Goal: Information Seeking & Learning: Learn about a topic

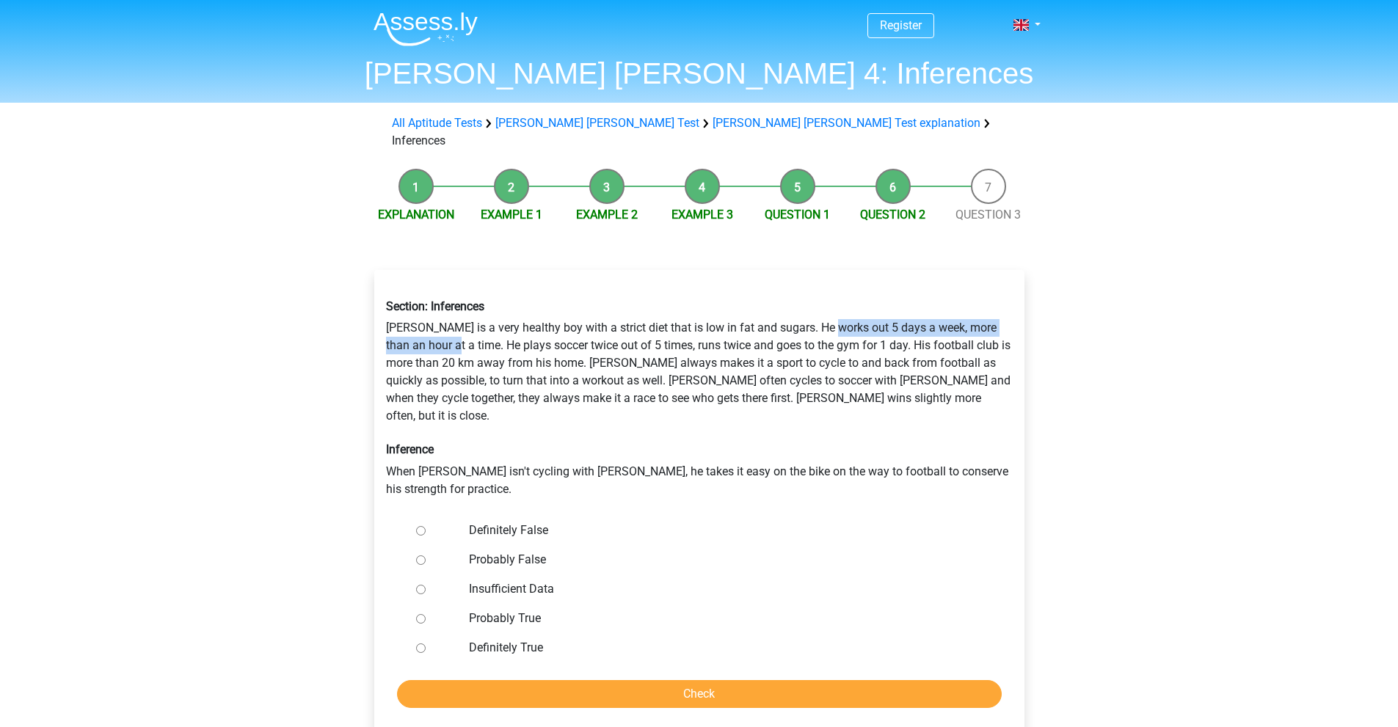
drag, startPoint x: 847, startPoint y: 308, endPoint x: 460, endPoint y: 334, distance: 387.5
click at [459, 334] on div "Section: Inferences [PERSON_NAME] is a very healthy boy with a strict diet that…" at bounding box center [699, 399] width 649 height 222
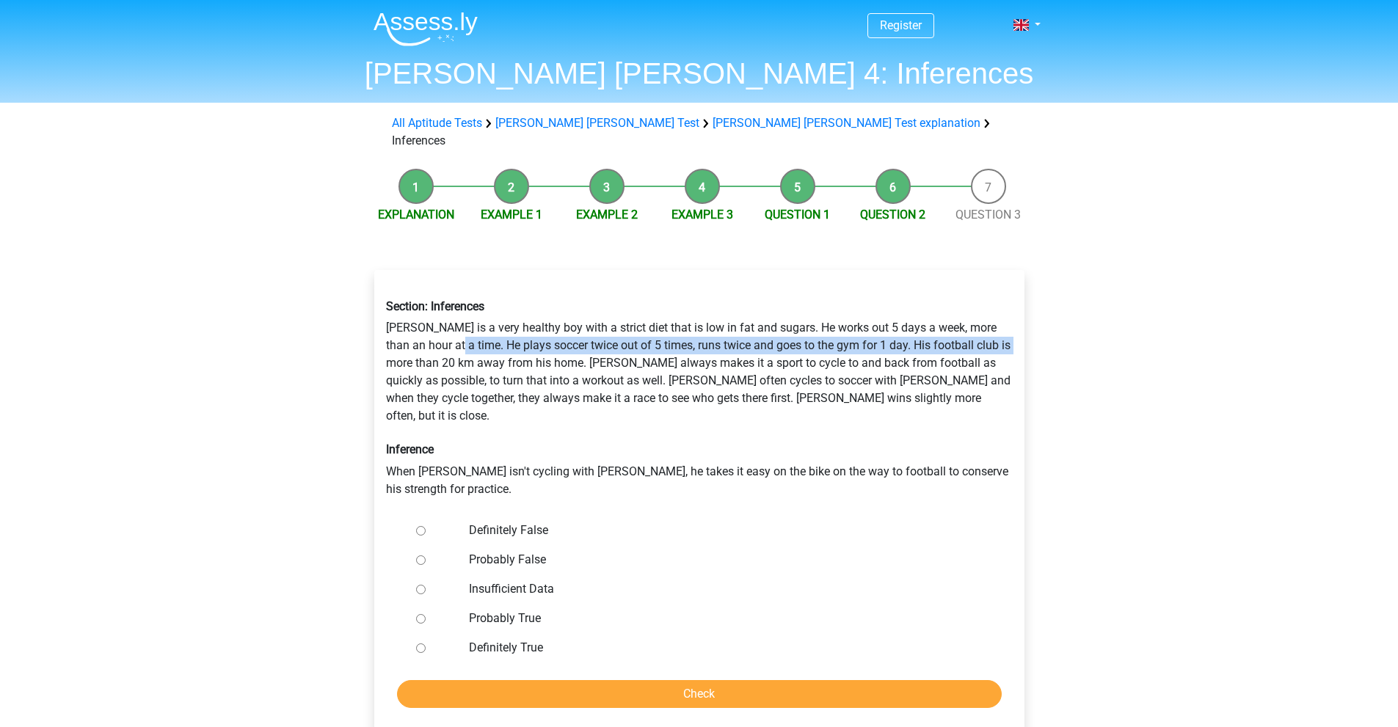
drag, startPoint x: 462, startPoint y: 330, endPoint x: 404, endPoint y: 342, distance: 59.9
click at [404, 342] on div "Section: Inferences [PERSON_NAME] is a very healthy boy with a strict diet that…" at bounding box center [699, 399] width 649 height 222
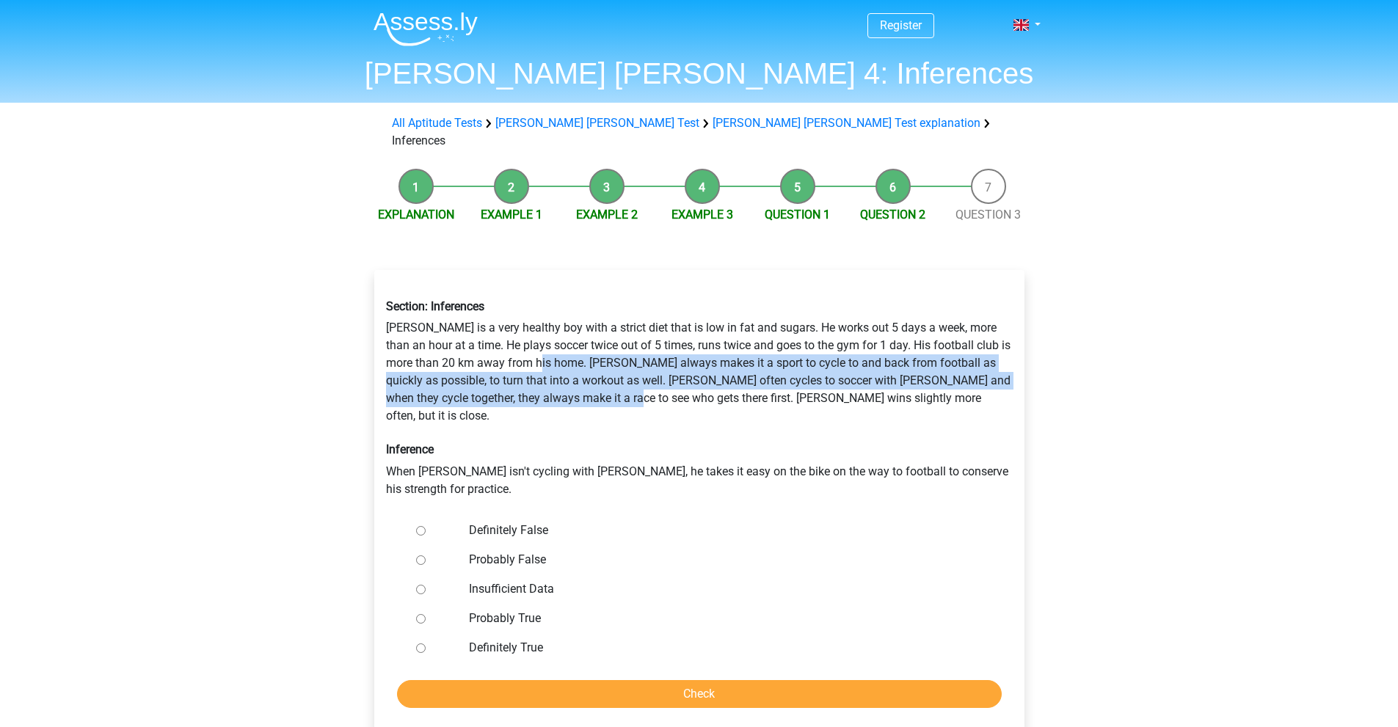
drag, startPoint x: 555, startPoint y: 344, endPoint x: 658, endPoint y: 374, distance: 107.7
click at [658, 374] on div "Section: Inferences [PERSON_NAME] is a very healthy boy with a strict diet that…" at bounding box center [699, 399] width 649 height 222
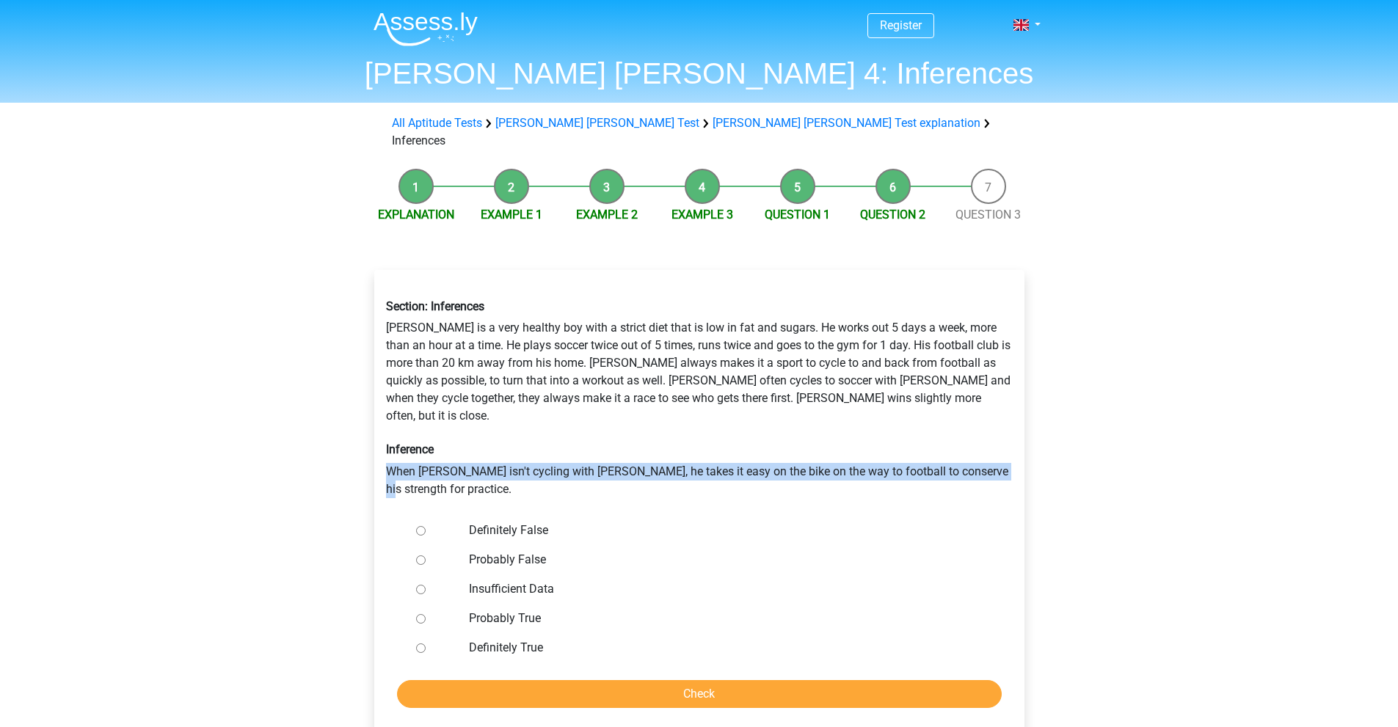
drag, startPoint x: 390, startPoint y: 437, endPoint x: 408, endPoint y: 448, distance: 21.0
click at [404, 450] on div "Section: Inferences [PERSON_NAME] is a very healthy boy with a strict diet that…" at bounding box center [699, 399] width 649 height 222
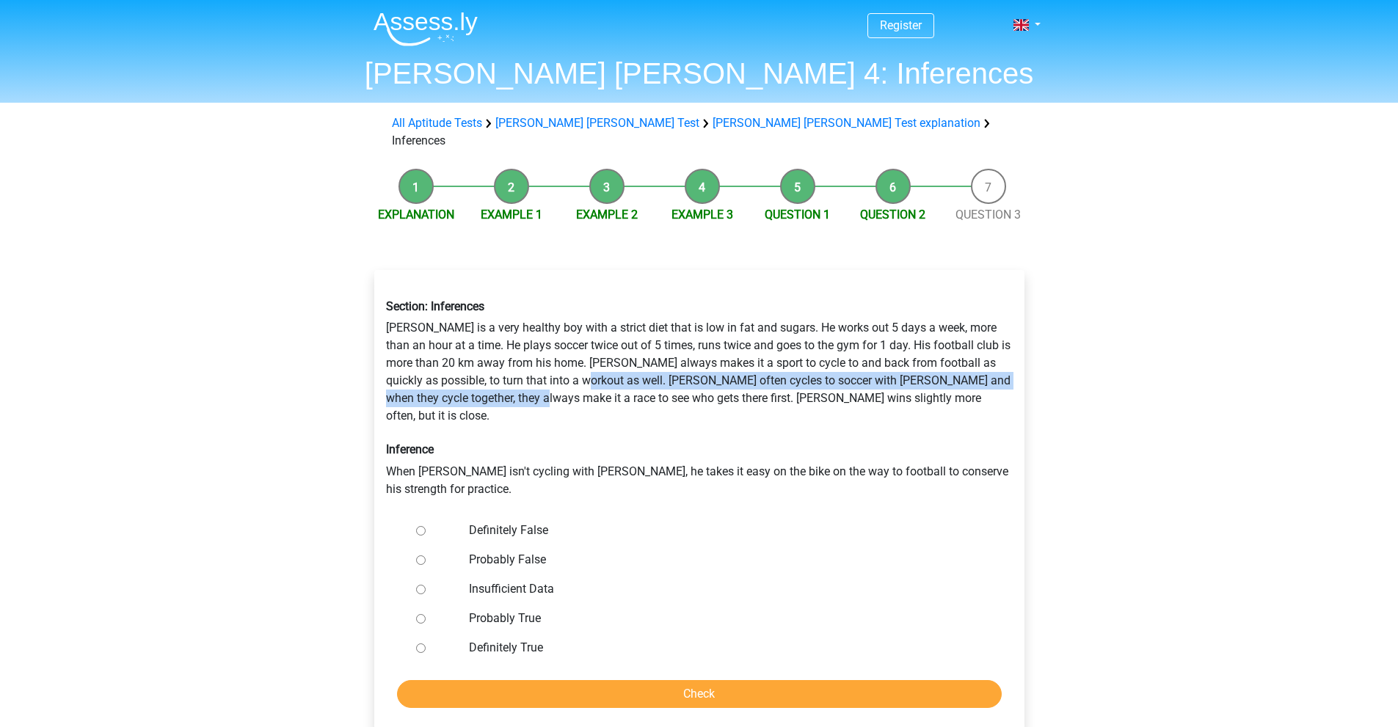
drag, startPoint x: 614, startPoint y: 361, endPoint x: 571, endPoint y: 376, distance: 45.7
click at [571, 376] on div "Section: Inferences [PERSON_NAME] is a very healthy boy with a strict diet that…" at bounding box center [699, 399] width 649 height 222
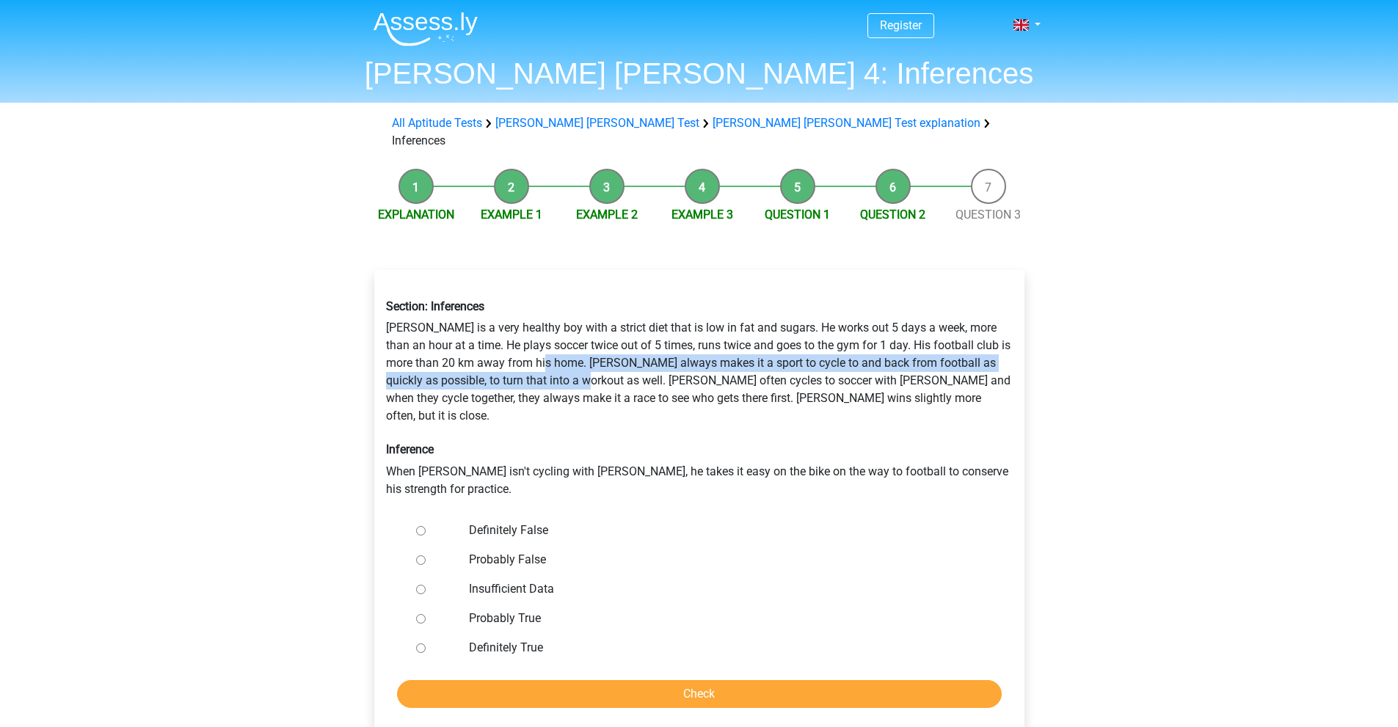
drag, startPoint x: 560, startPoint y: 343, endPoint x: 613, endPoint y: 365, distance: 57.6
click at [613, 365] on div "Section: Inferences [PERSON_NAME] is a very healthy boy with a strict diet that…" at bounding box center [699, 399] width 649 height 222
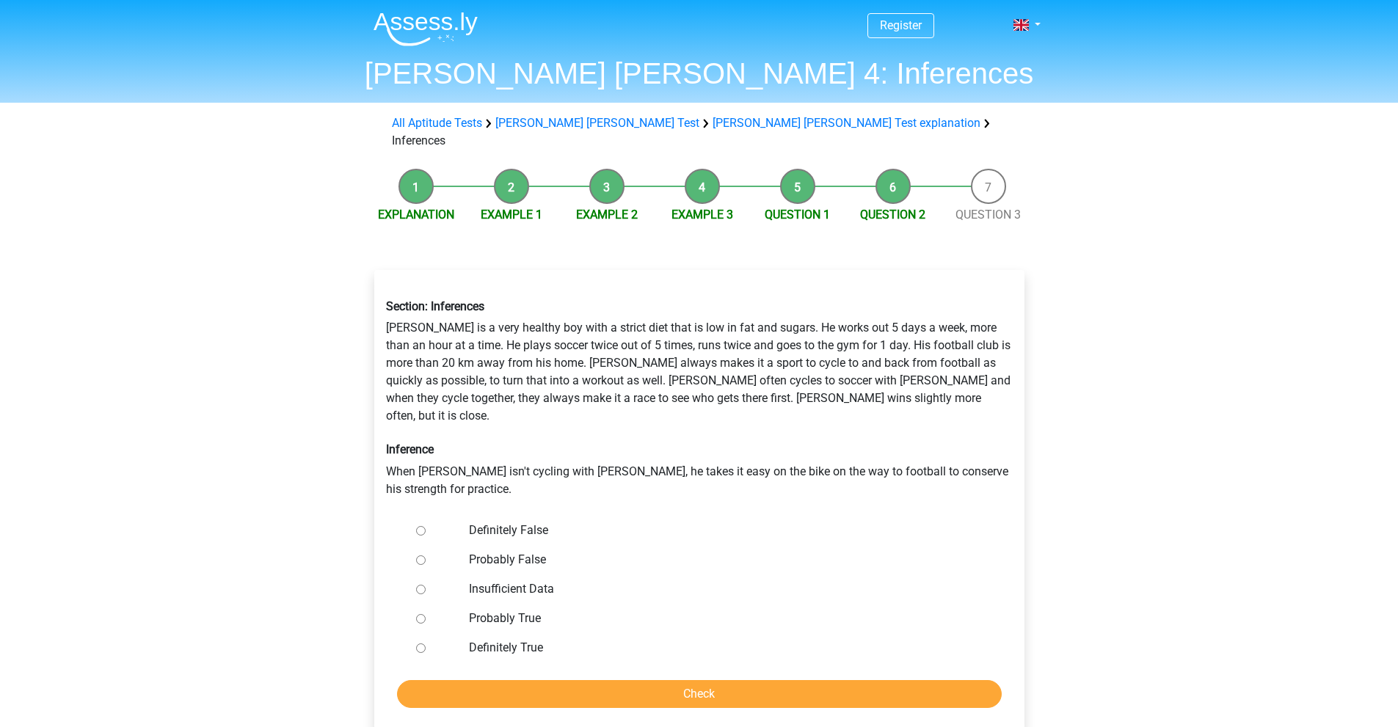
click at [511, 522] on label "Definitely False" at bounding box center [723, 531] width 508 height 18
click at [426, 526] on input "Definitely False" at bounding box center [421, 531] width 10 height 10
radio input "true"
click at [648, 680] on input "Check" at bounding box center [699, 694] width 605 height 28
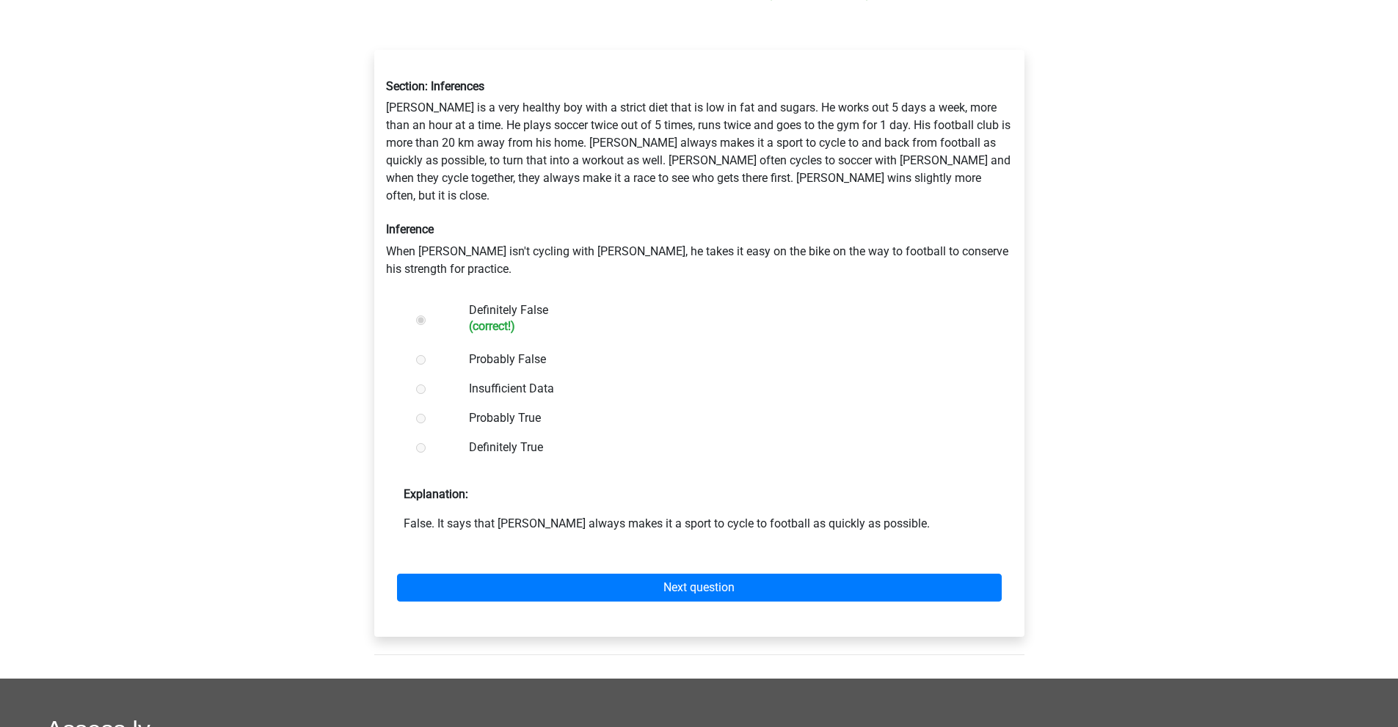
scroll to position [293, 0]
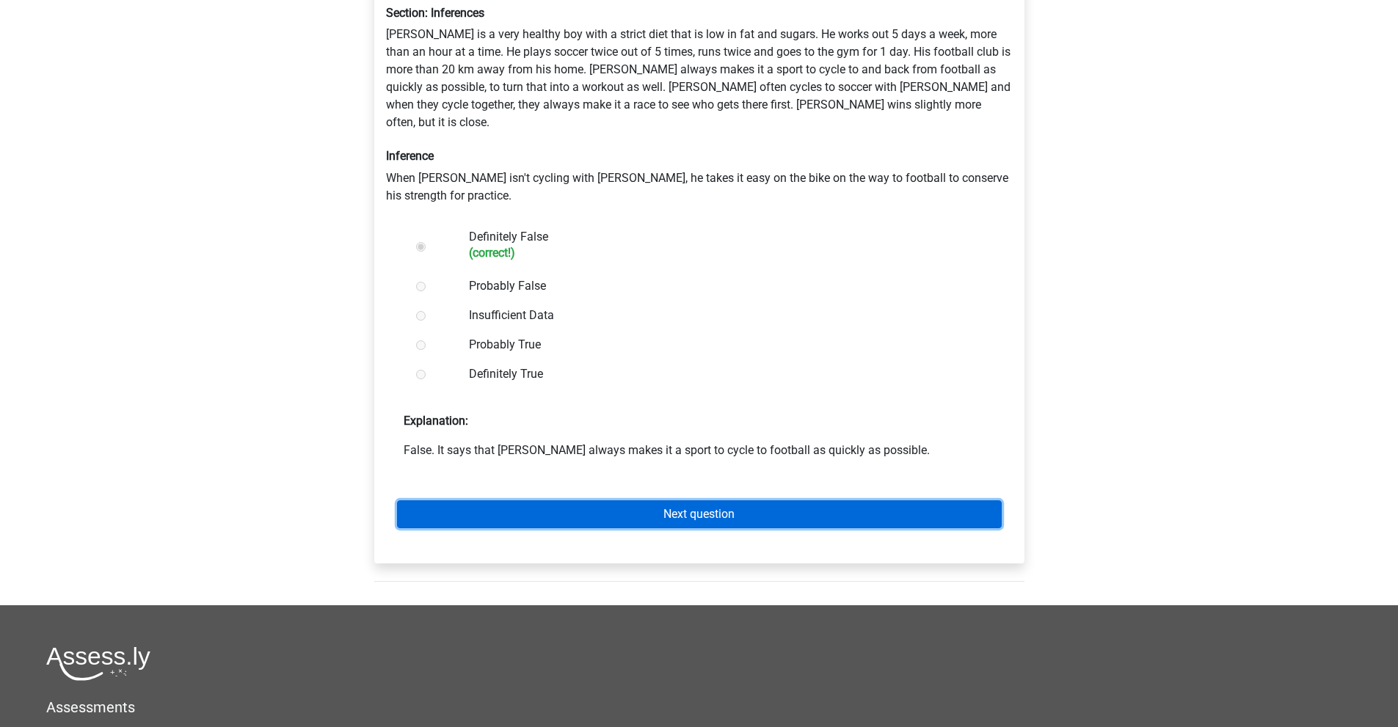
click at [558, 500] on link "Next question" at bounding box center [699, 514] width 605 height 28
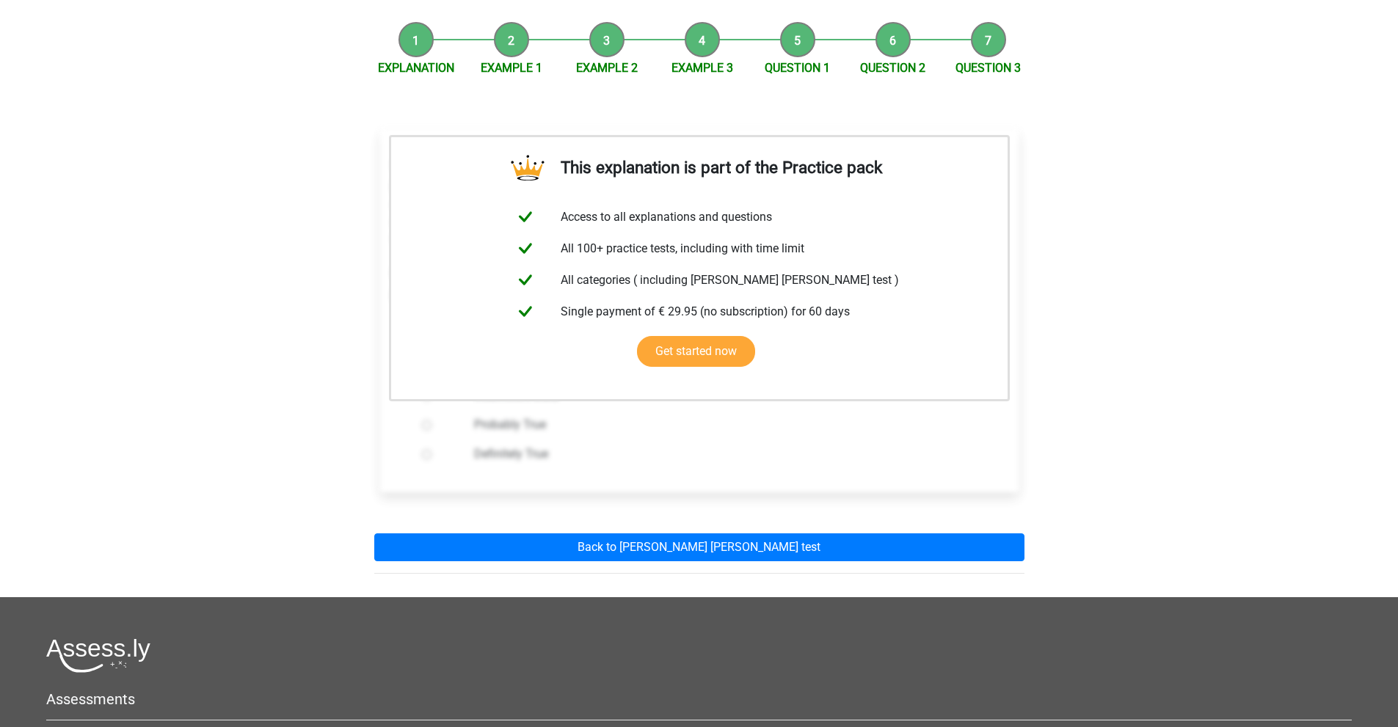
scroll to position [73, 0]
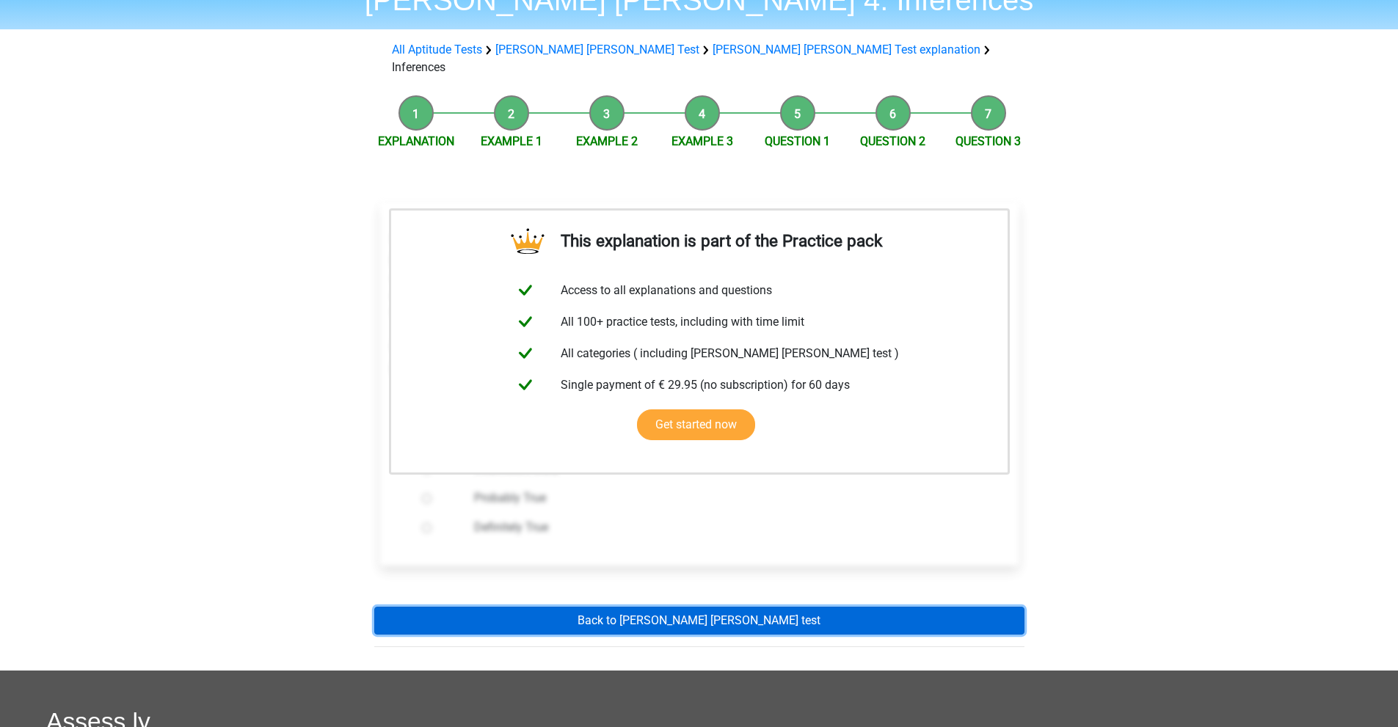
click at [655, 607] on link "Back to watson glaser test" at bounding box center [699, 621] width 650 height 28
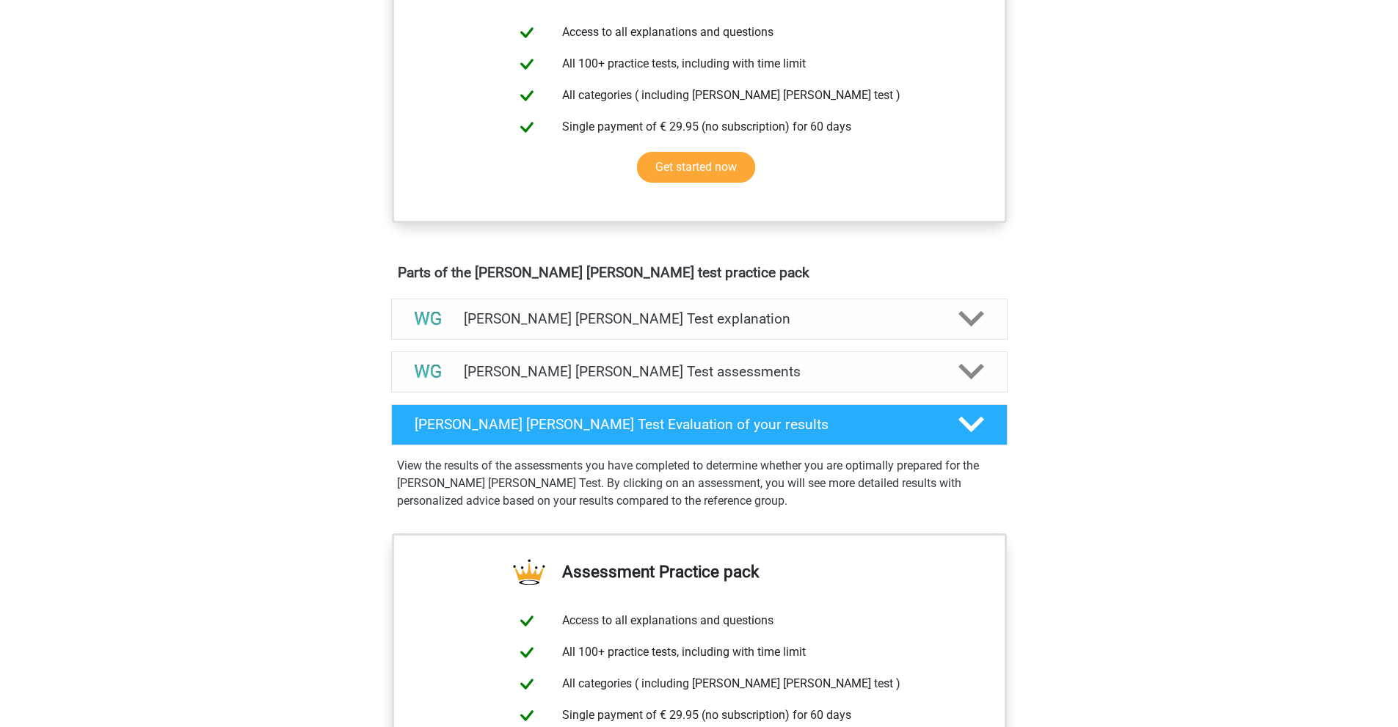
scroll to position [734, 0]
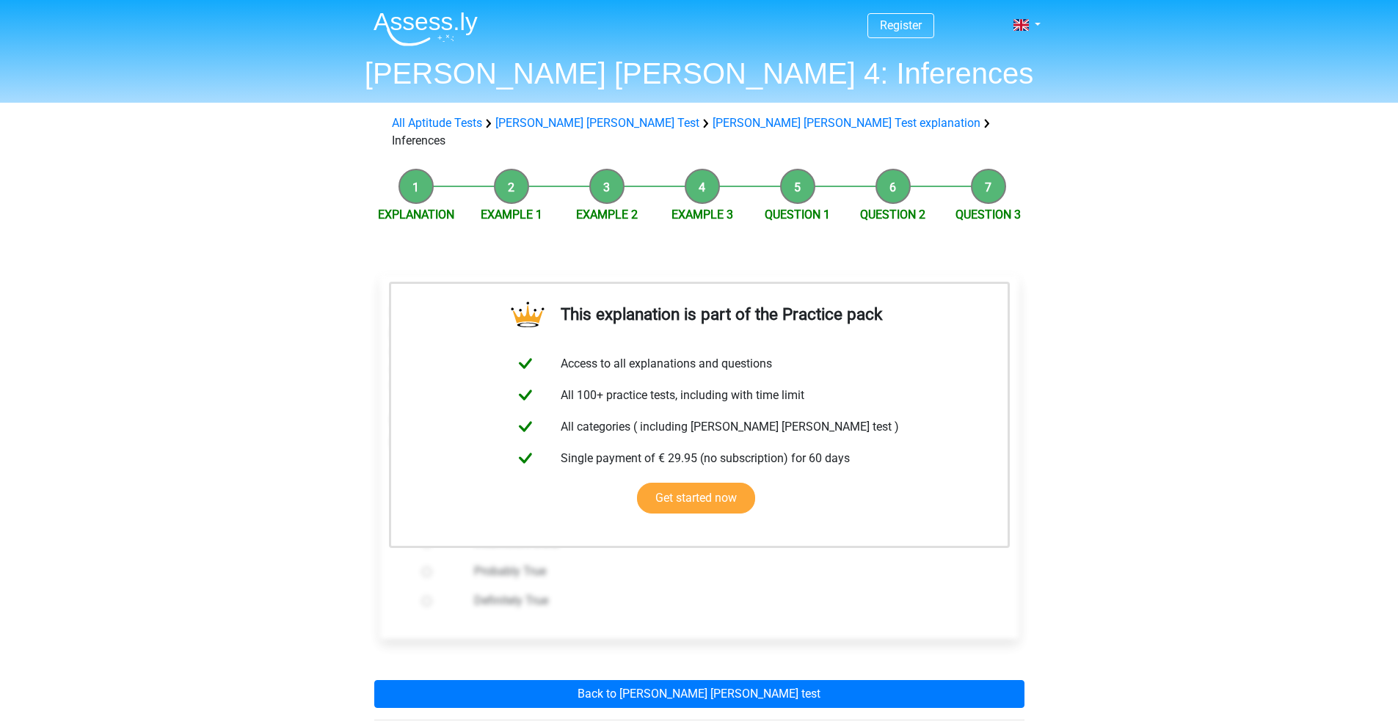
scroll to position [72, 0]
